Goal: Find specific page/section: Find specific page/section

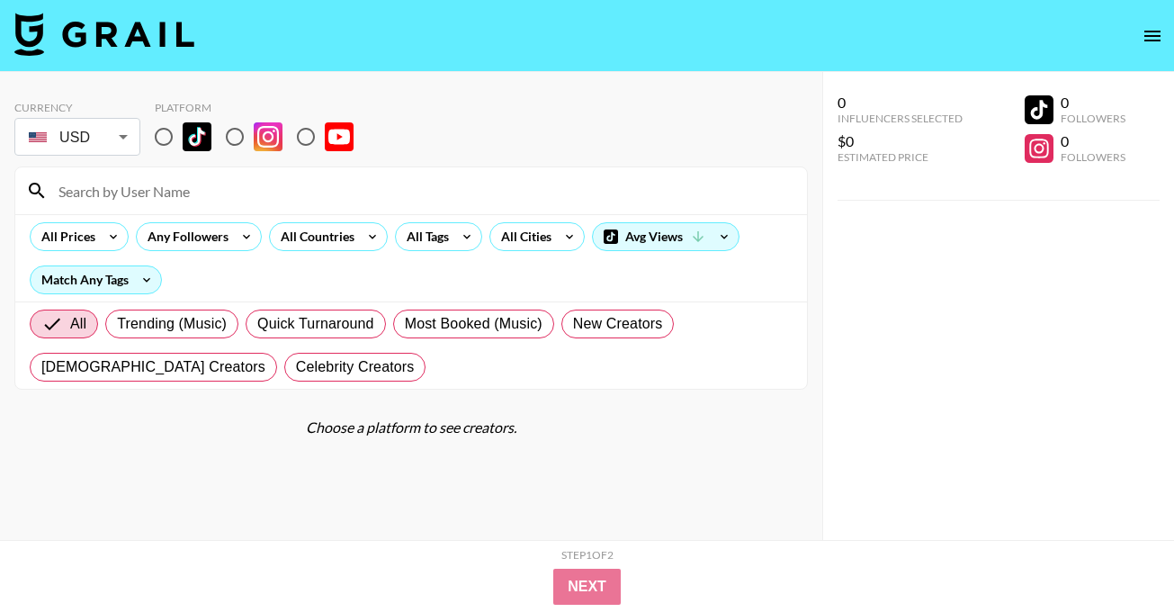
click at [157, 136] on input "radio" at bounding box center [164, 137] width 38 height 38
radio input "true"
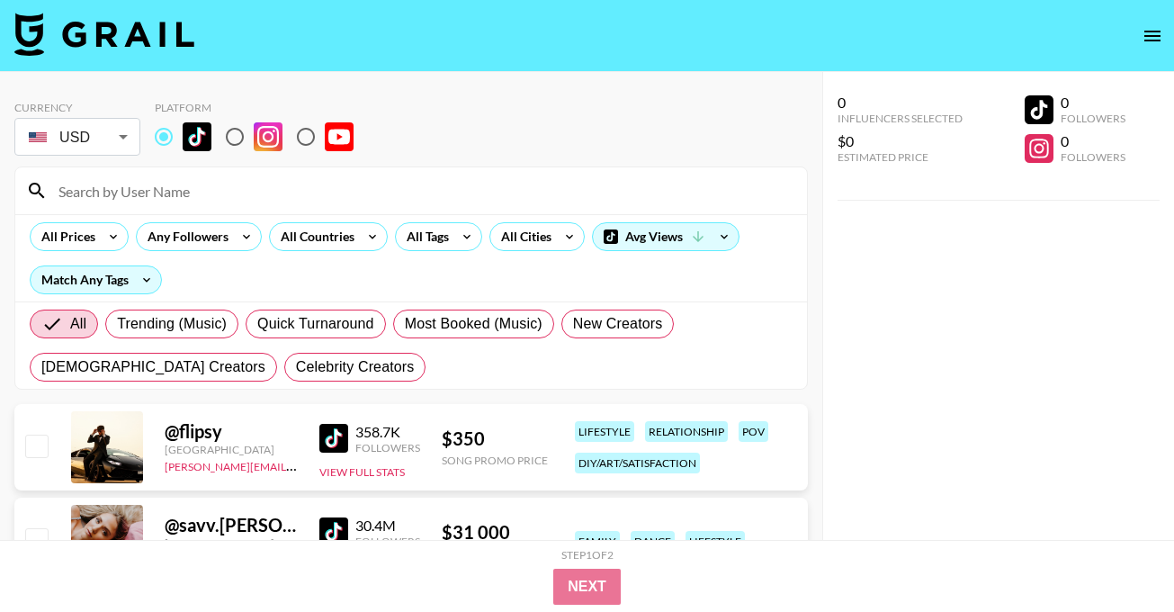
click at [176, 198] on input at bounding box center [422, 190] width 749 height 29
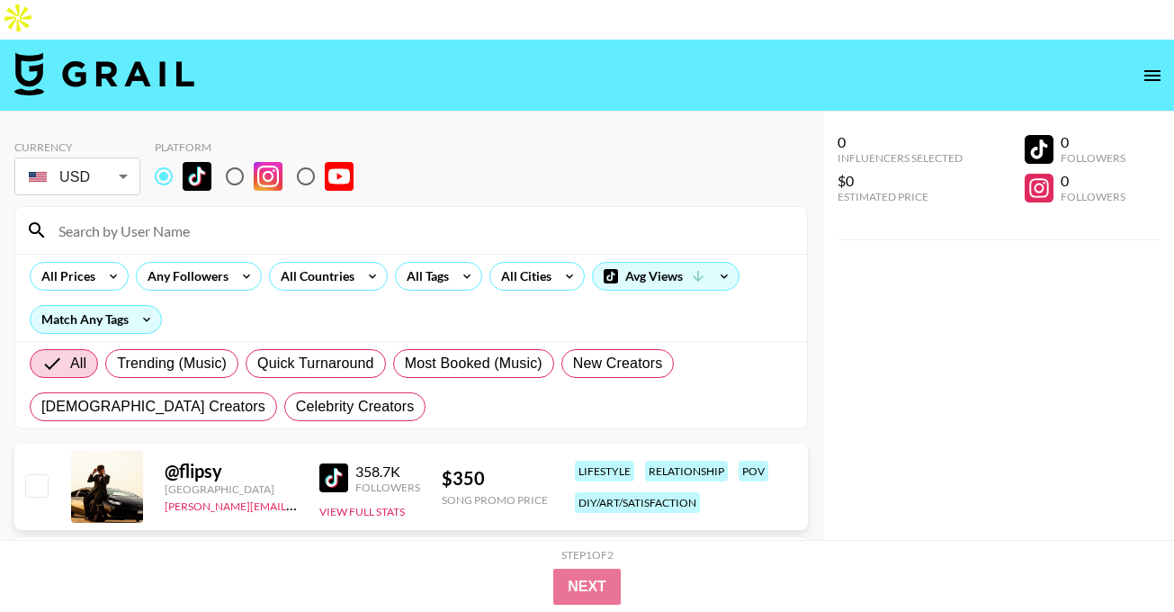
paste input "[PERSON_NAME].[PERSON_NAME]"
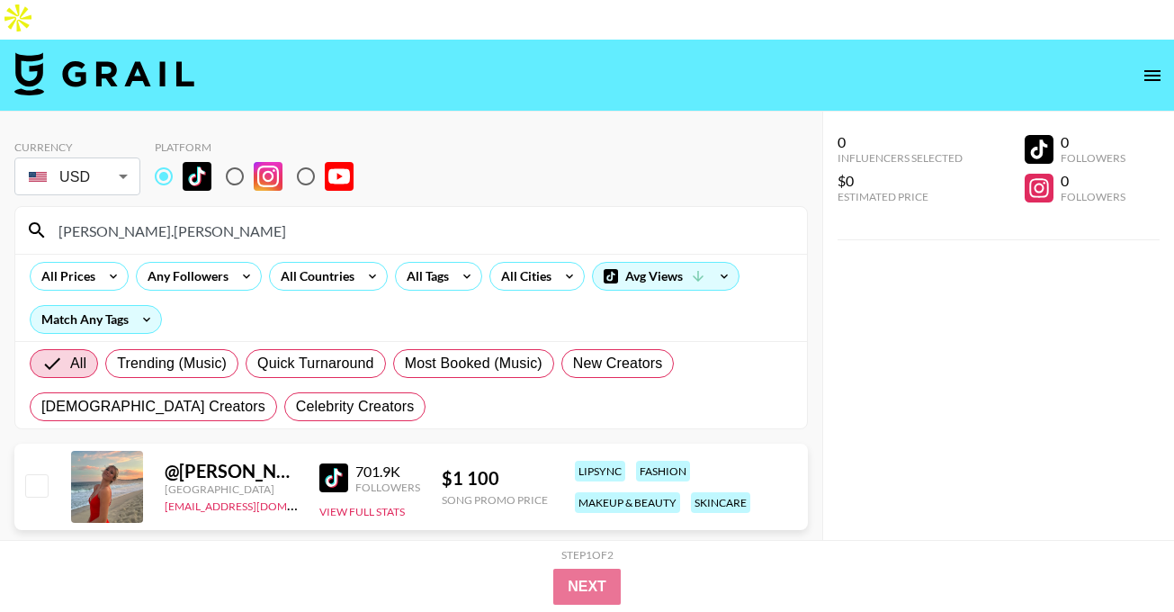
type input "[PERSON_NAME].[PERSON_NAME]"
click at [337, 263] on div "All Countries" at bounding box center [314, 276] width 88 height 27
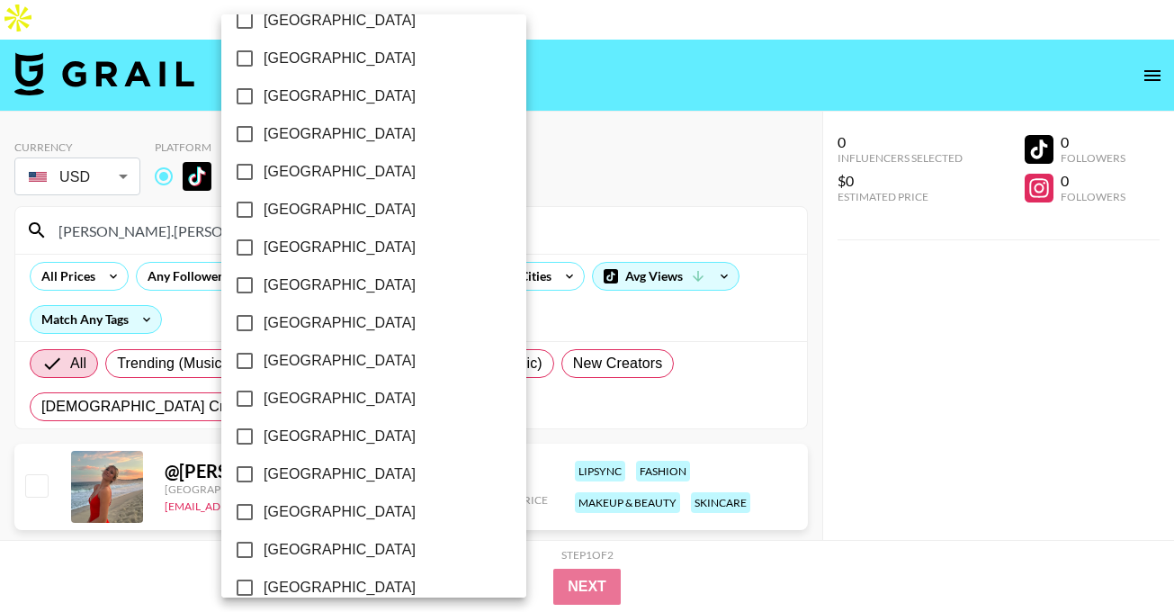
scroll to position [1487, 0]
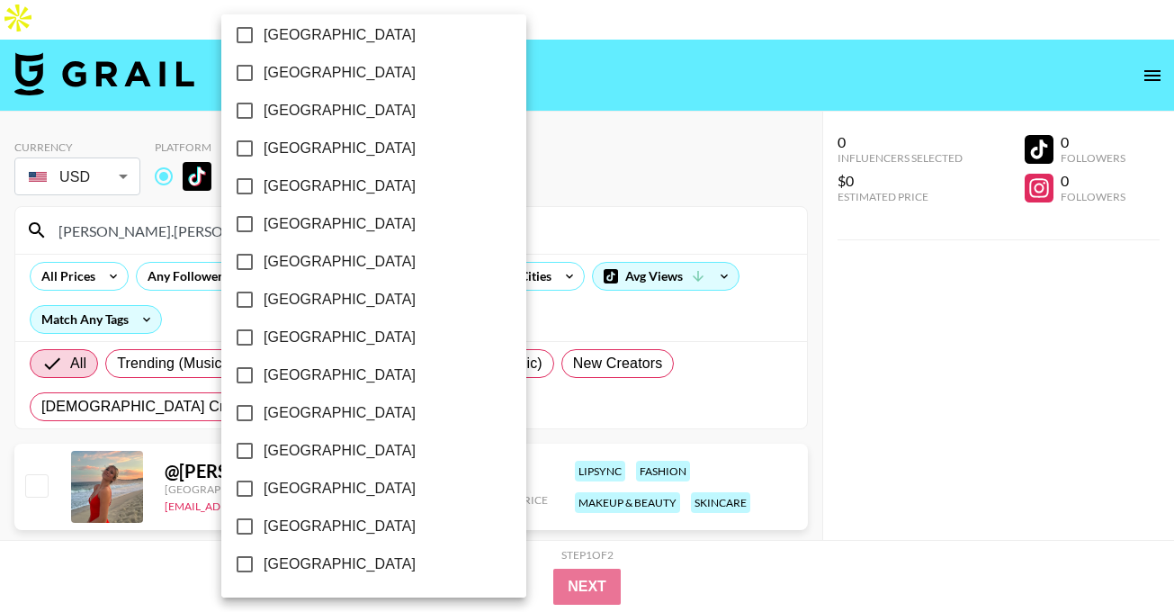
click at [340, 526] on span "[GEOGRAPHIC_DATA]" at bounding box center [340, 527] width 152 height 22
click at [264, 526] on input "[GEOGRAPHIC_DATA]" at bounding box center [245, 527] width 38 height 38
checkbox input "true"
click at [455, 150] on div at bounding box center [587, 306] width 1174 height 612
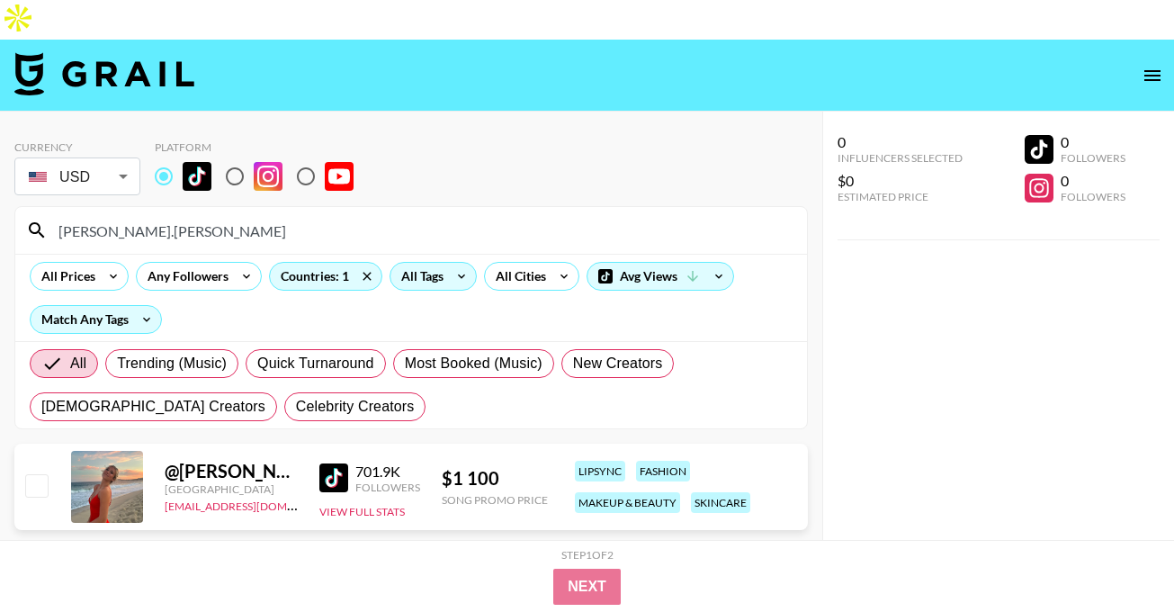
click at [453, 263] on icon at bounding box center [461, 276] width 29 height 27
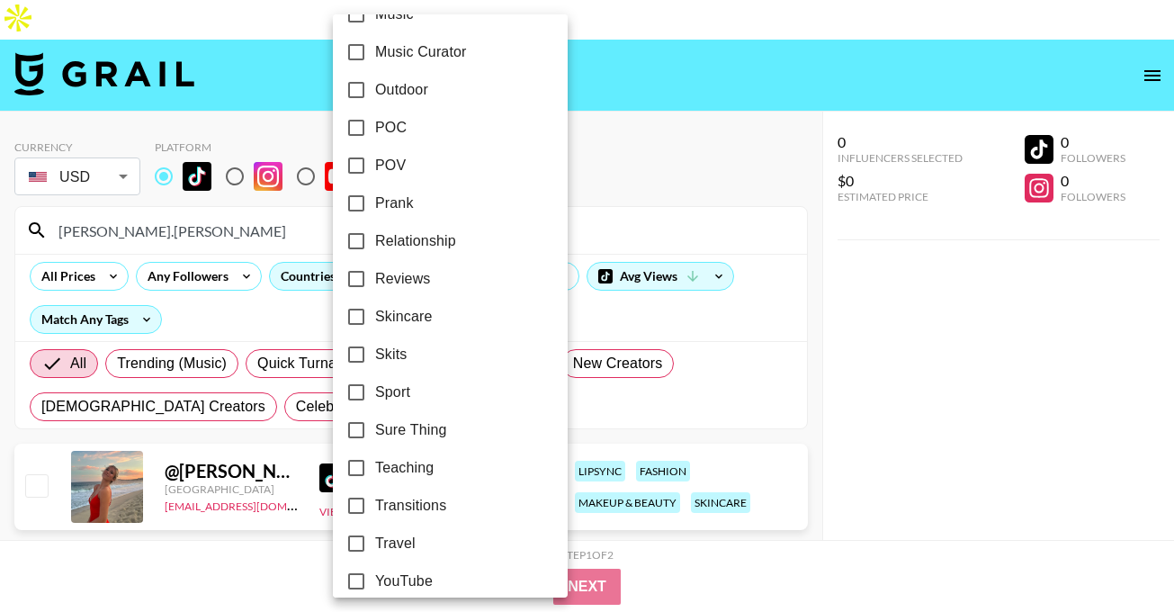
scroll to position [1109, 0]
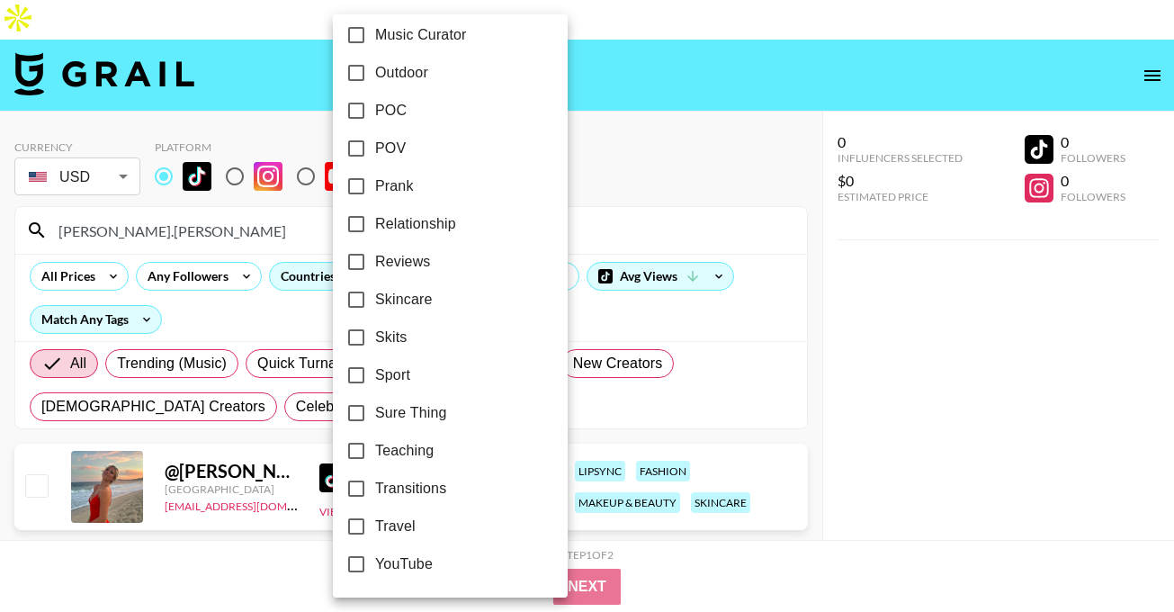
click at [642, 75] on div at bounding box center [587, 306] width 1174 height 612
